Goal: Information Seeking & Learning: Learn about a topic

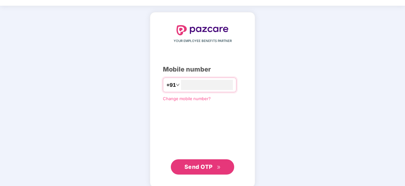
scroll to position [18, 0]
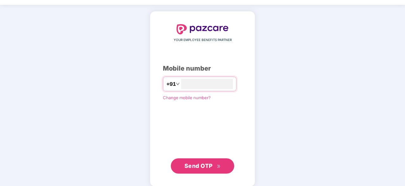
type input "**********"
click at [207, 161] on span "Send OTP" at bounding box center [203, 164] width 36 height 9
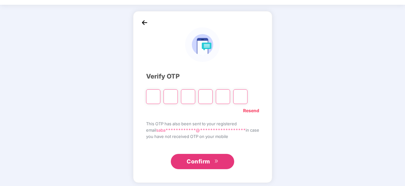
type input "*"
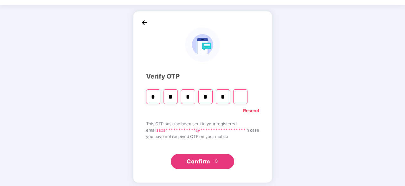
type input "*"
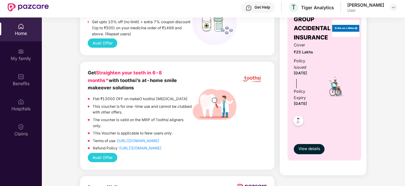
scroll to position [284, 0]
click at [109, 97] on p "Flat ₹13000 OFF on makeO toothsi [MEDICAL_DATA]" at bounding box center [140, 99] width 95 height 6
click at [148, 98] on p "Flat ₹13000 OFF on makeO toothsi [MEDICAL_DATA]" at bounding box center [140, 99] width 95 height 6
click at [116, 108] on p "This voucher is for one-time use and cannot be clubbed with other offers." at bounding box center [143, 110] width 100 height 12
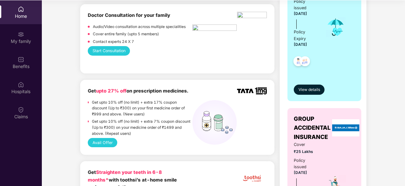
scroll to position [168, 0]
click at [309, 92] on button "View details" at bounding box center [309, 89] width 31 height 10
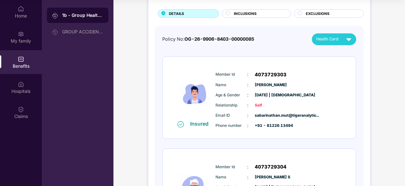
scroll to position [0, 0]
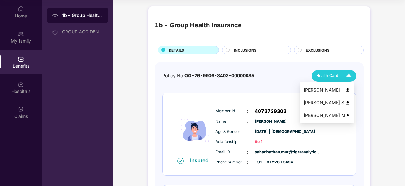
click at [329, 76] on span "Health Card" at bounding box center [328, 75] width 22 height 6
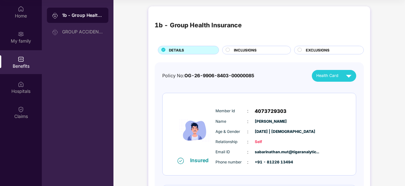
click at [258, 52] on div "INCLUSIONS" at bounding box center [259, 50] width 57 height 7
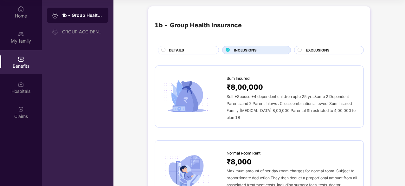
click at [318, 50] on span "EXCLUSIONS" at bounding box center [318, 50] width 24 height 6
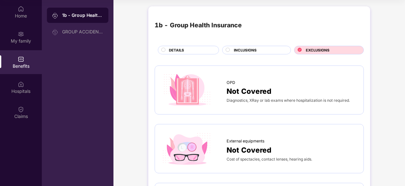
click at [262, 49] on div "INCLUSIONS" at bounding box center [259, 50] width 57 height 7
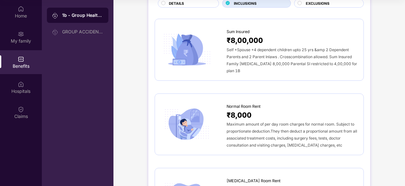
scroll to position [55, 0]
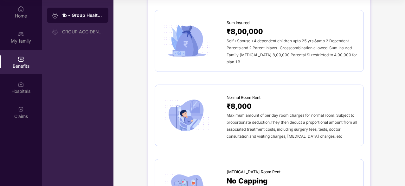
click at [278, 56] on div "Self +Spouse +4 dependent children upto 25 yrs &amp 2 Dependent Parents and 2 P…" at bounding box center [292, 51] width 131 height 28
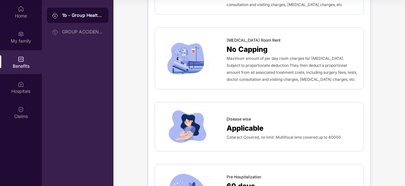
scroll to position [211, 0]
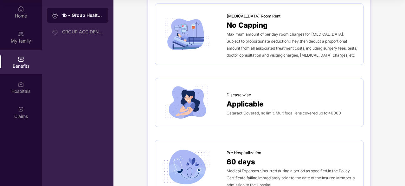
click at [261, 35] on span "Maximum amount of per day room charges for [MEDICAL_DATA]. Subject to proportio…" at bounding box center [292, 45] width 131 height 26
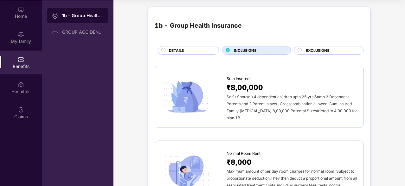
scroll to position [0, 0]
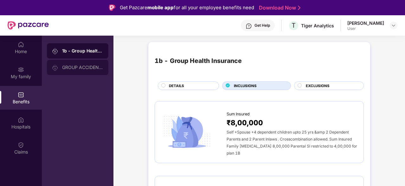
click at [92, 68] on div "GROUP ACCIDENTAL INSURANCE" at bounding box center [82, 67] width 41 height 5
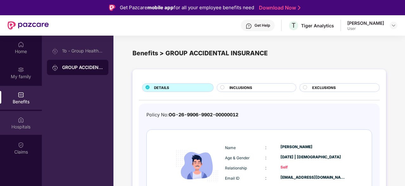
click at [20, 122] on img at bounding box center [21, 119] width 6 height 6
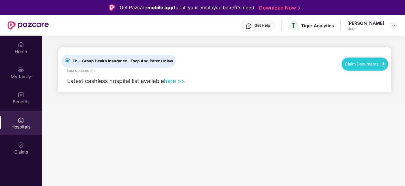
click at [179, 80] on link "here >>" at bounding box center [174, 80] width 21 height 7
